Goal: Information Seeking & Learning: Learn about a topic

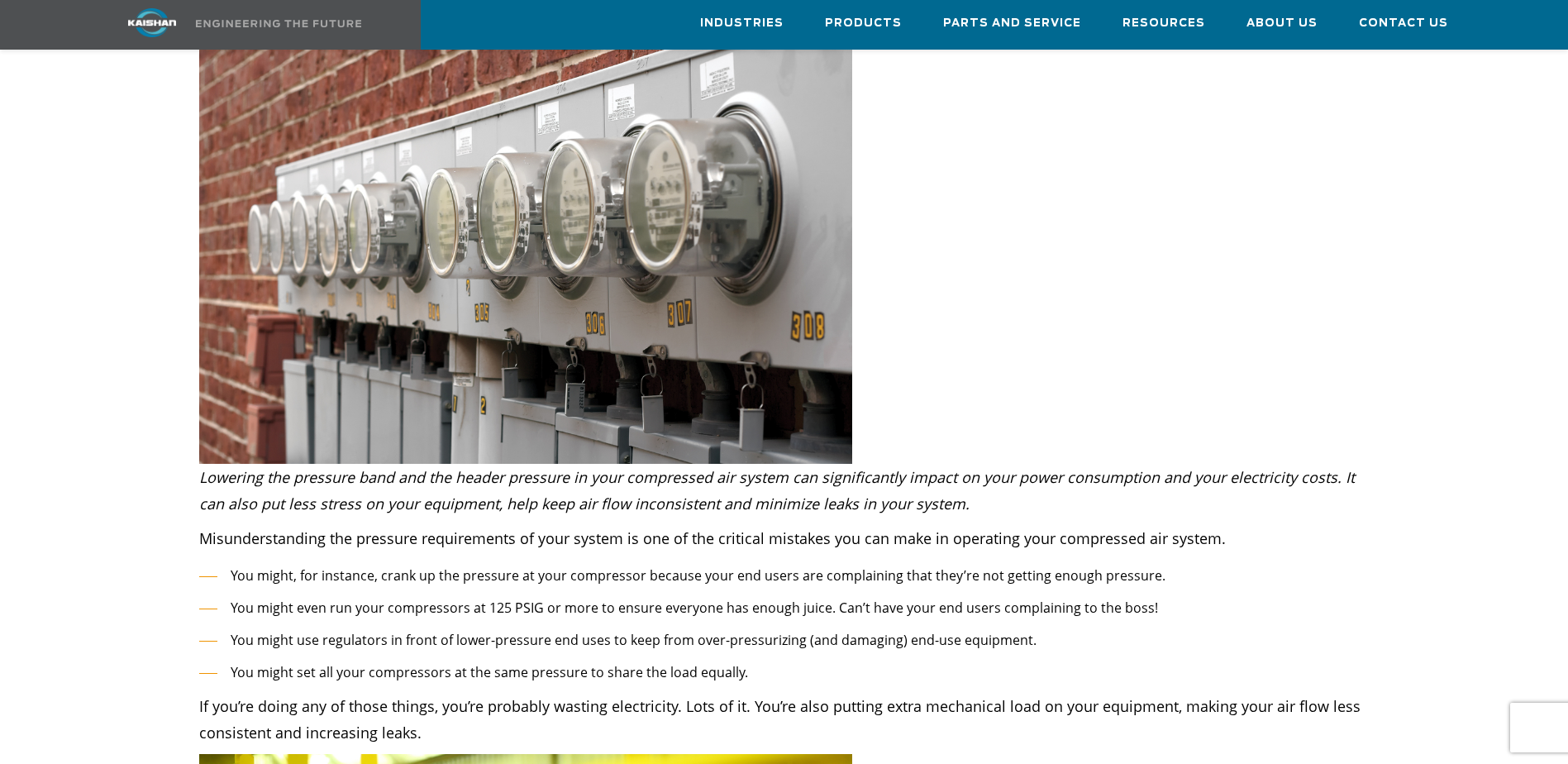
scroll to position [413, 0]
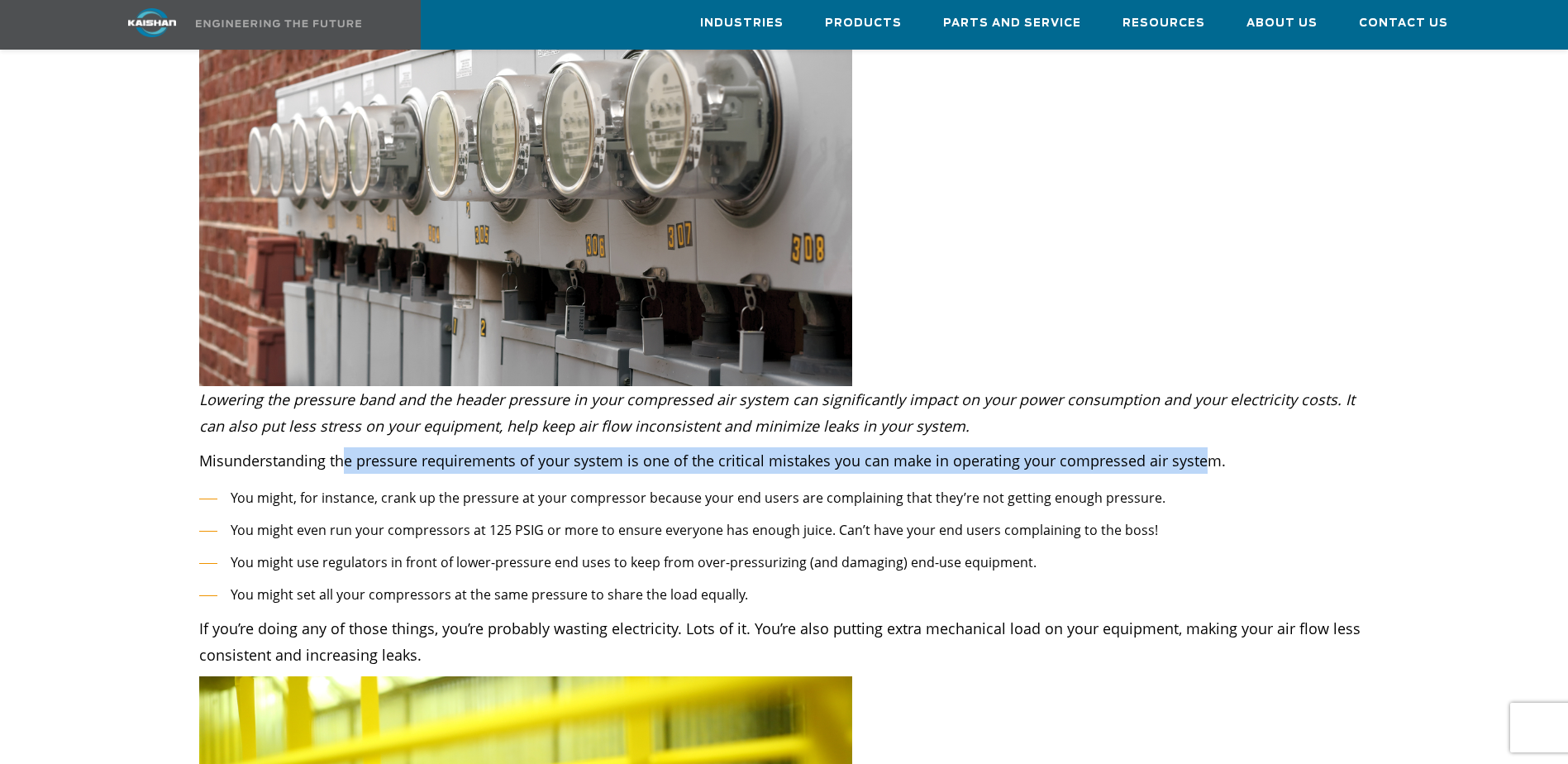
drag, startPoint x: 344, startPoint y: 439, endPoint x: 1201, endPoint y: 442, distance: 857.0
click at [1039, 447] on p "Misunderstanding the pressure requirements of your system is one of the critica…" at bounding box center [784, 460] width 1170 height 26
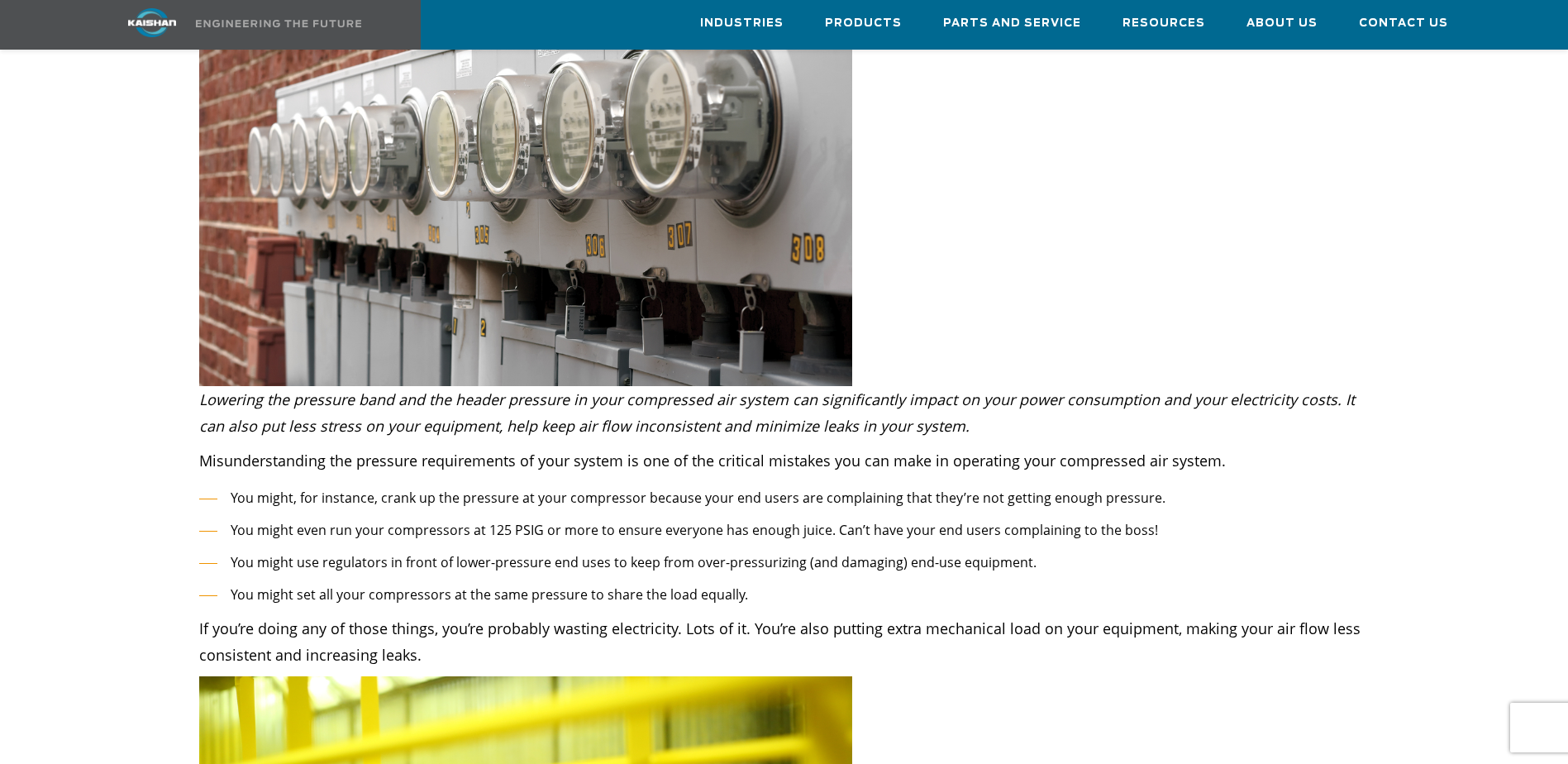
click at [521, 466] on li "You might, for instance, crank up the pressure at your compressor because your …" at bounding box center [784, 497] width 1170 height 24
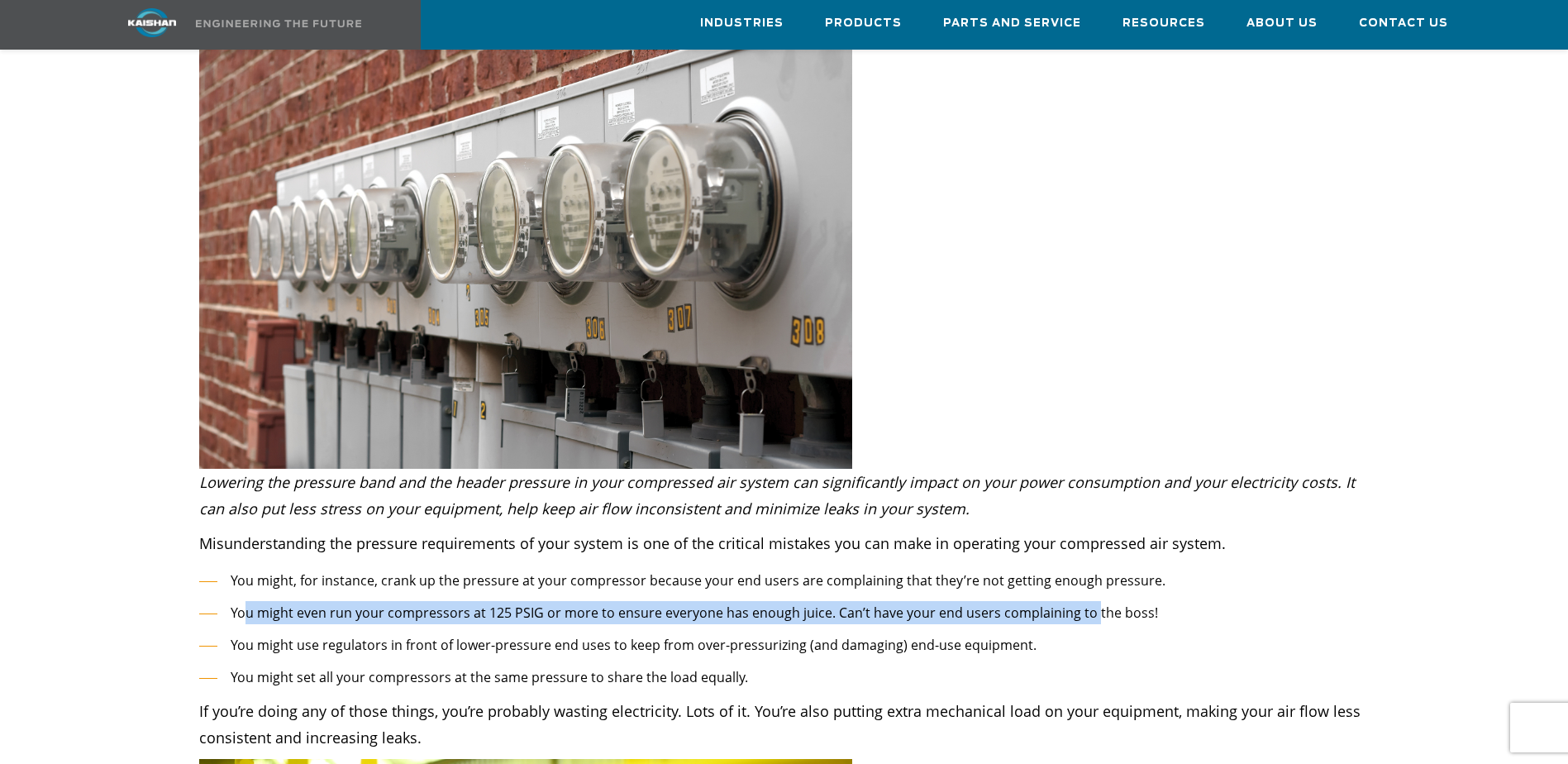
drag, startPoint x: 243, startPoint y: 587, endPoint x: 1086, endPoint y: 591, distance: 843.0
click at [1039, 466] on li "You might even run your compressors at 125 PSIG or more to ensure everyone has …" at bounding box center [784, 612] width 1170 height 24
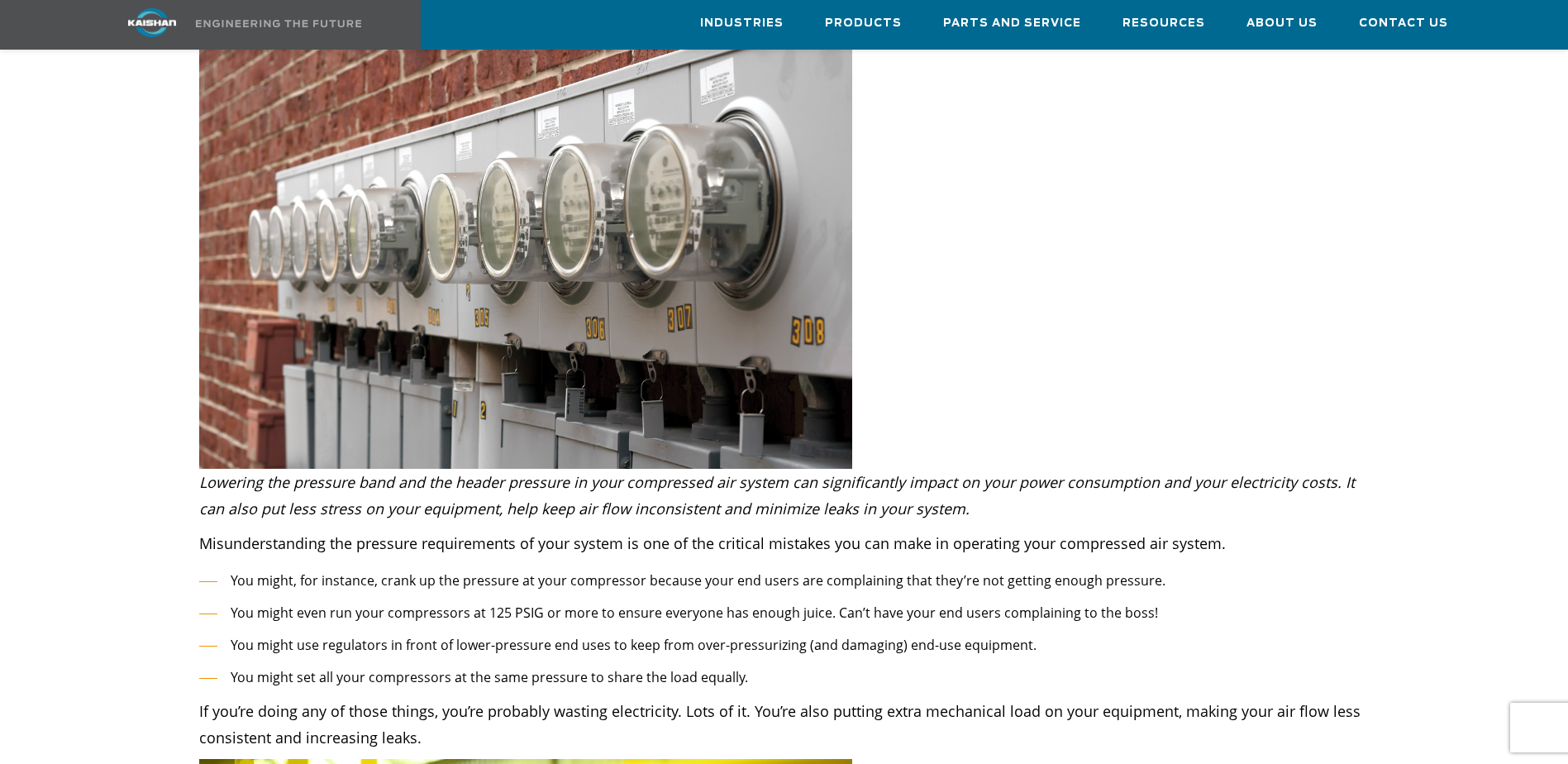
drag, startPoint x: 1086, startPoint y: 591, endPoint x: 1074, endPoint y: 628, distance: 38.9
click at [1039, 466] on li "You might use regulators in front of lower-pressure end uses to keep from over-…" at bounding box center [784, 645] width 1170 height 24
click at [723, 466] on div "Misunderstanding the pressure requirements of your system is one of the critica…" at bounding box center [784, 640] width 1170 height 221
click at [498, 466] on li "You might set all your compressors at the same pressure to share the load equal…" at bounding box center [784, 677] width 1170 height 24
drag, startPoint x: 760, startPoint y: 691, endPoint x: 895, endPoint y: 691, distance: 135.0
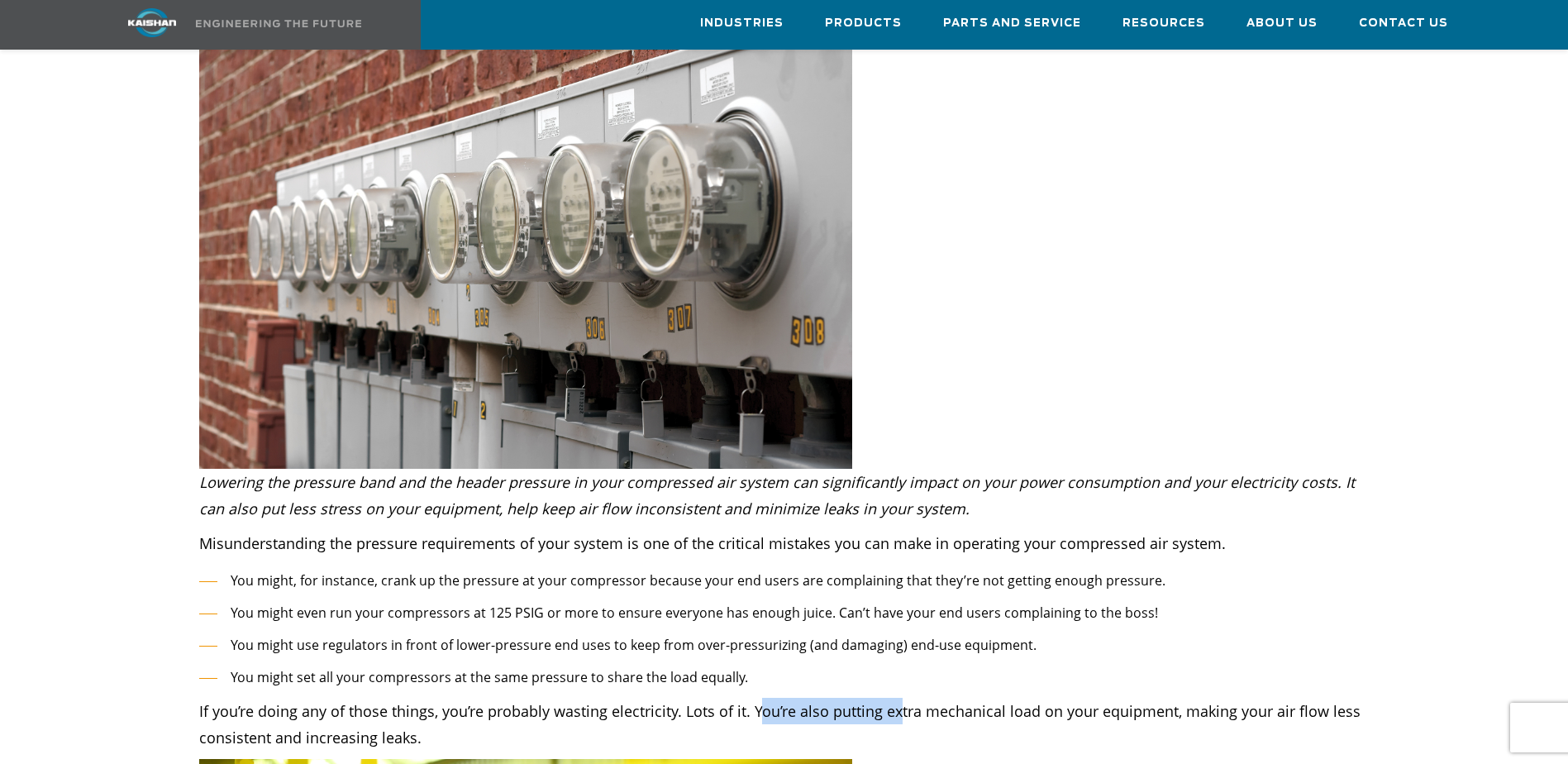
click at [895, 466] on p "If you’re doing any of those things, you’re probably wasting electricity. Lots …" at bounding box center [784, 724] width 1170 height 53
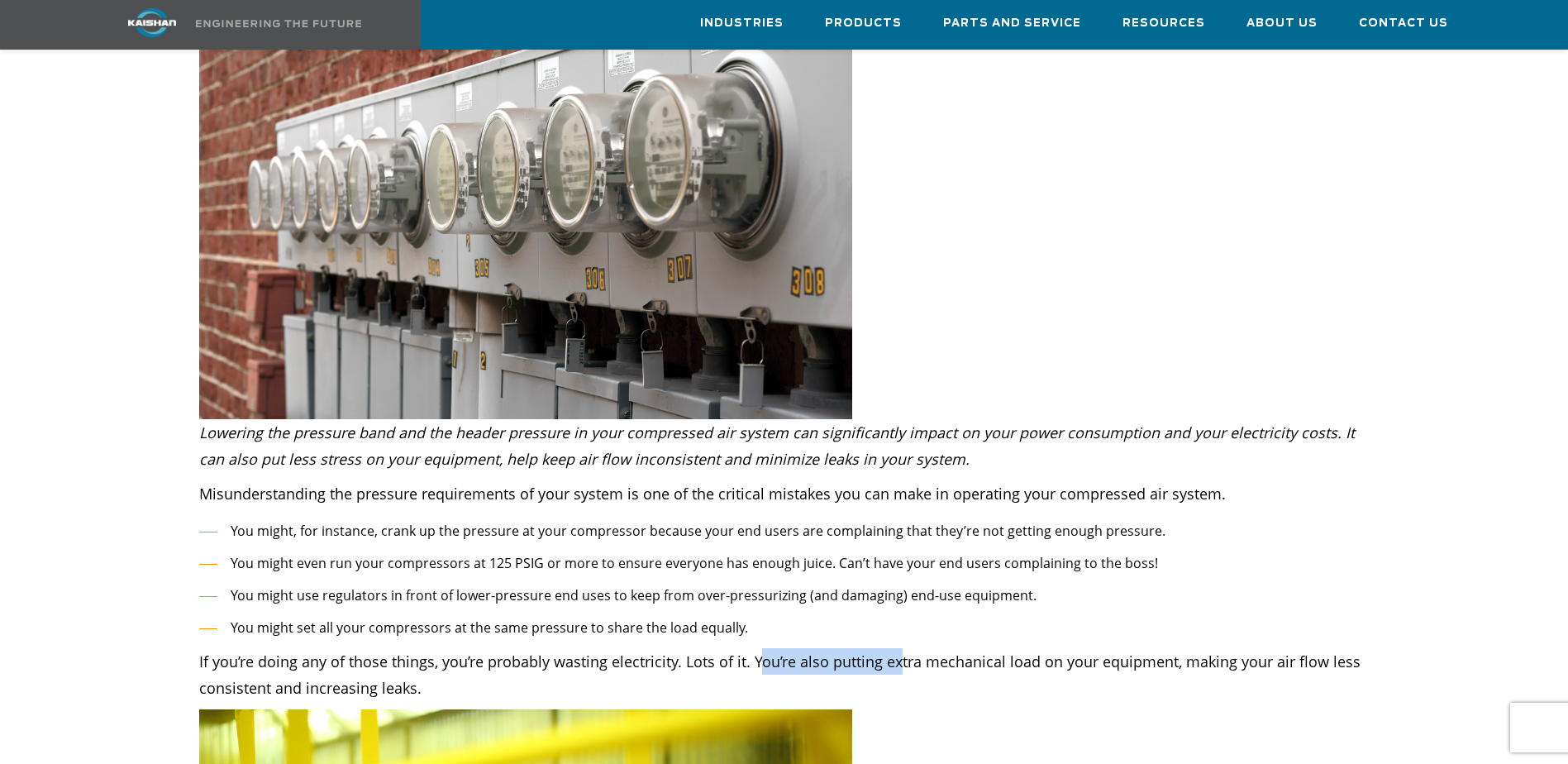
scroll to position [413, 0]
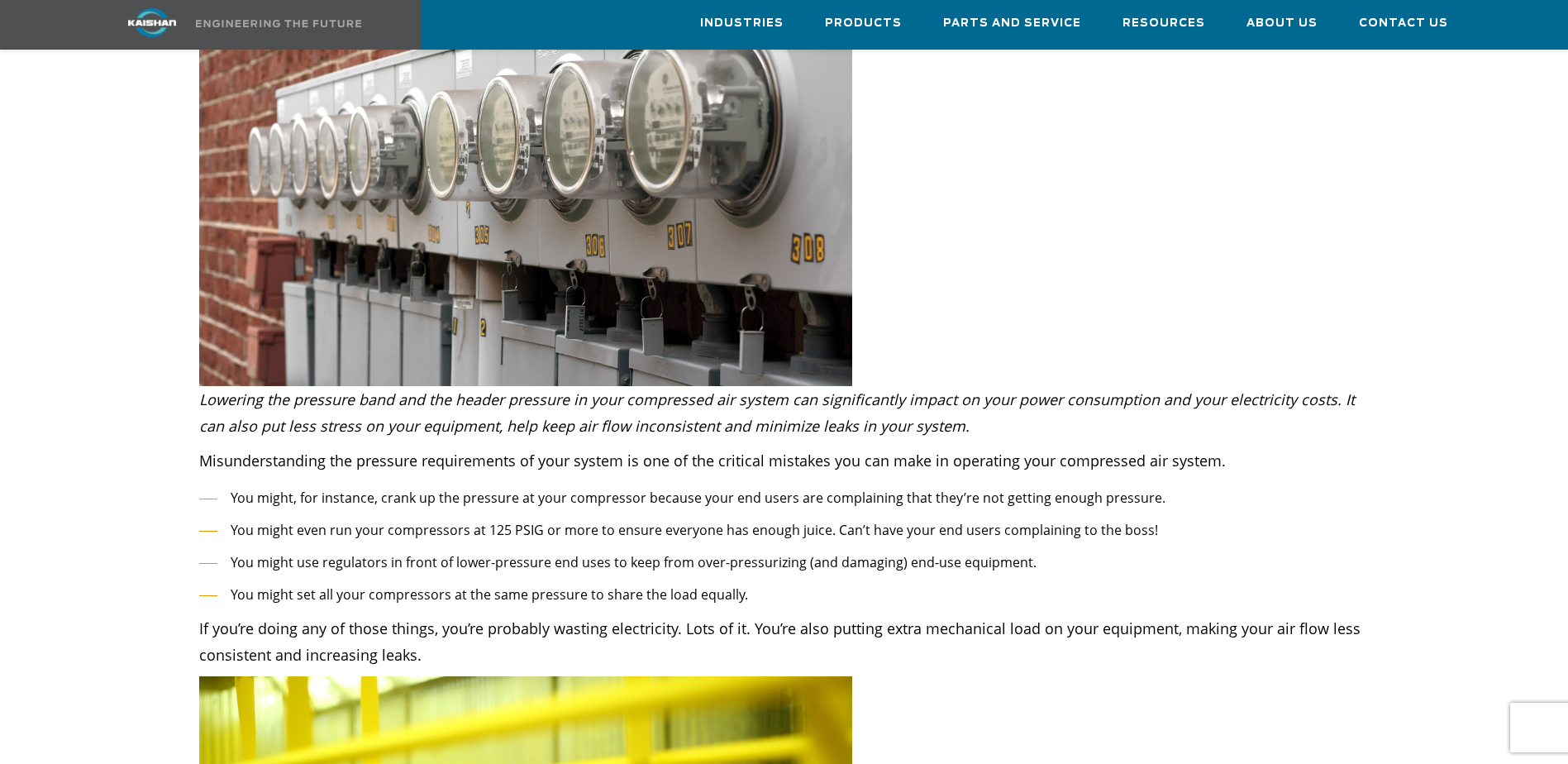
click at [1005, 466] on p "If you’re doing any of those things, you’re probably wasting electricity. Lots …" at bounding box center [784, 641] width 1170 height 53
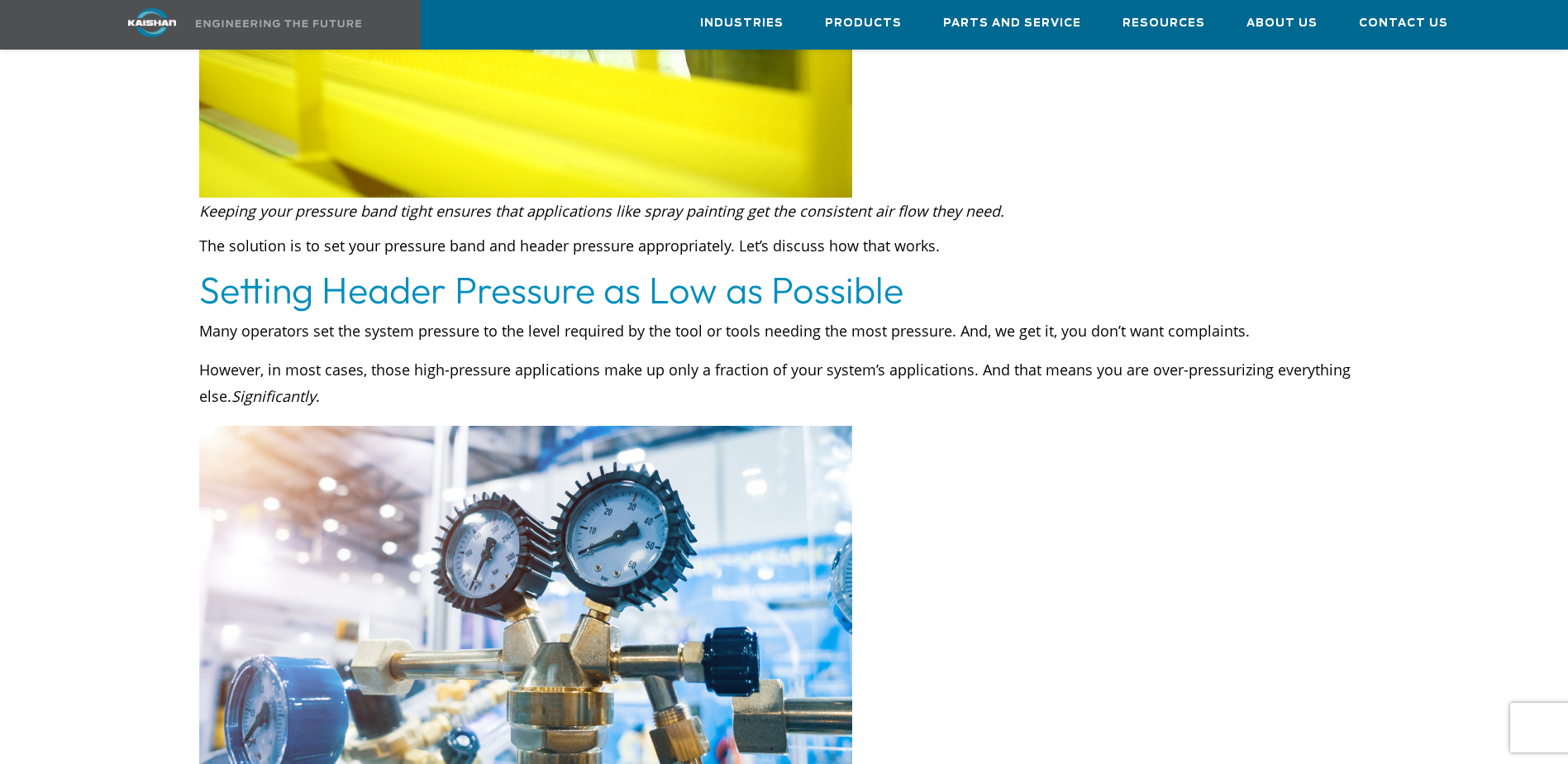
scroll to position [1323, 0]
